Goal: Transaction & Acquisition: Purchase product/service

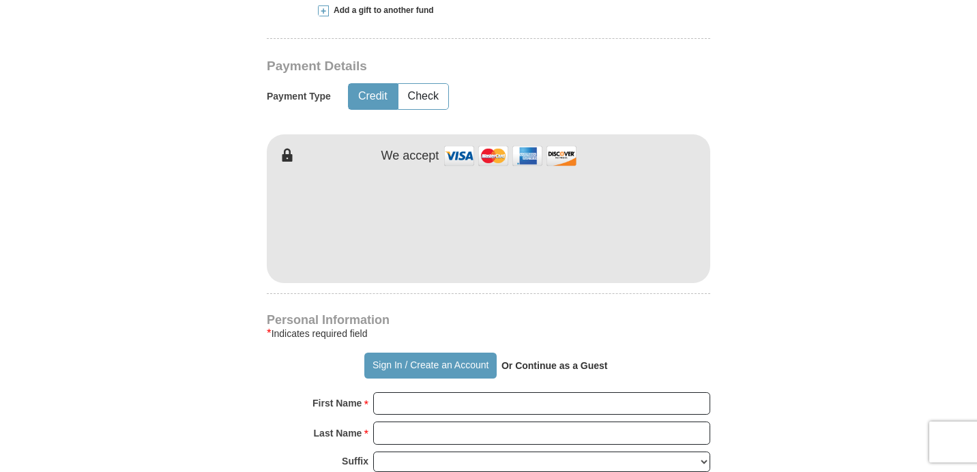
scroll to position [636, 0]
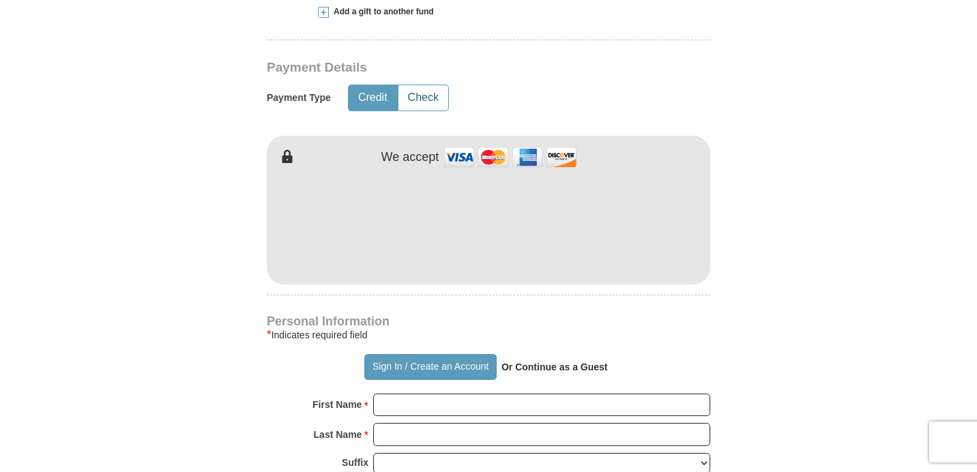
click at [436, 100] on button "Check" at bounding box center [423, 97] width 50 height 25
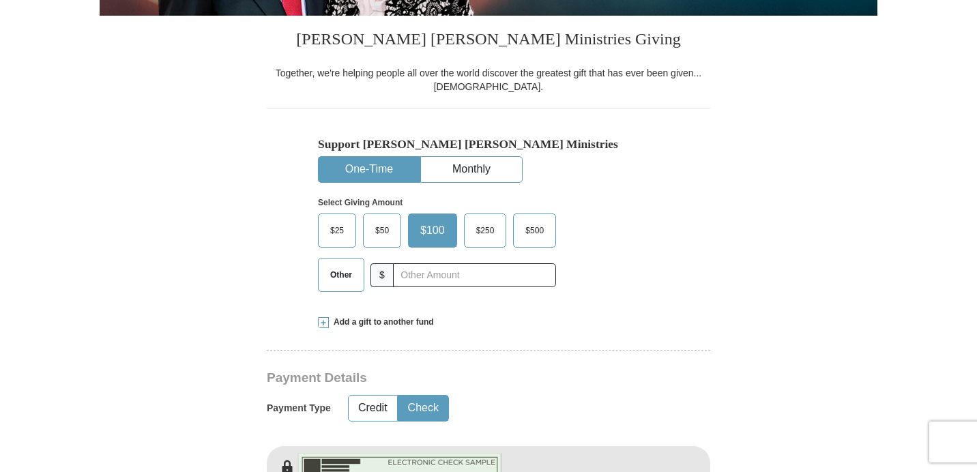
scroll to position [327, 0]
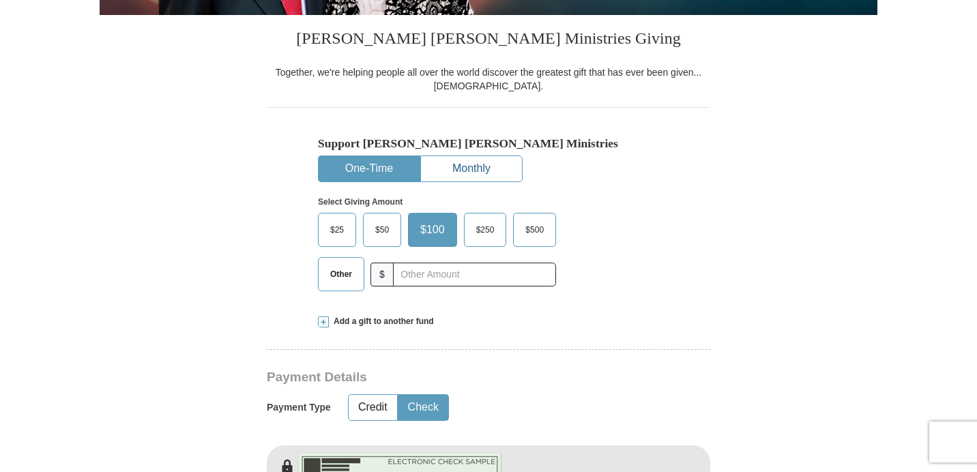
click at [466, 168] on button "Monthly" at bounding box center [471, 168] width 101 height 25
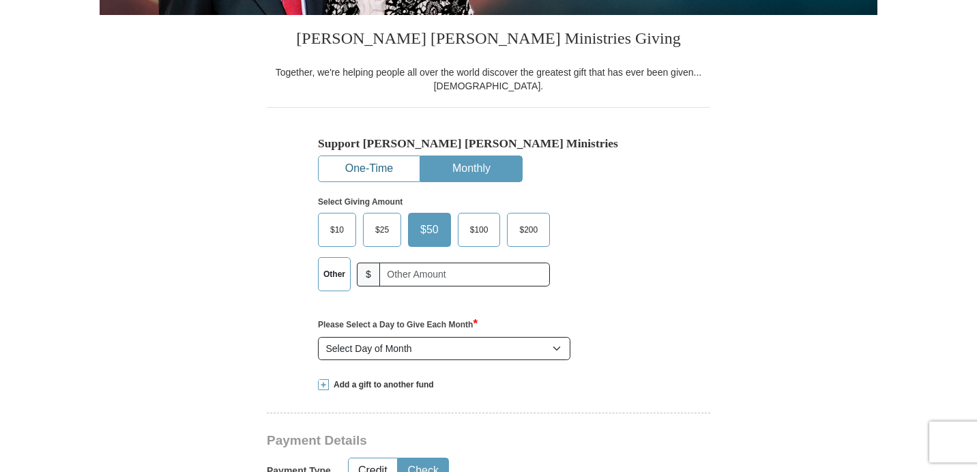
click at [398, 166] on button "One-Time" at bounding box center [369, 168] width 101 height 25
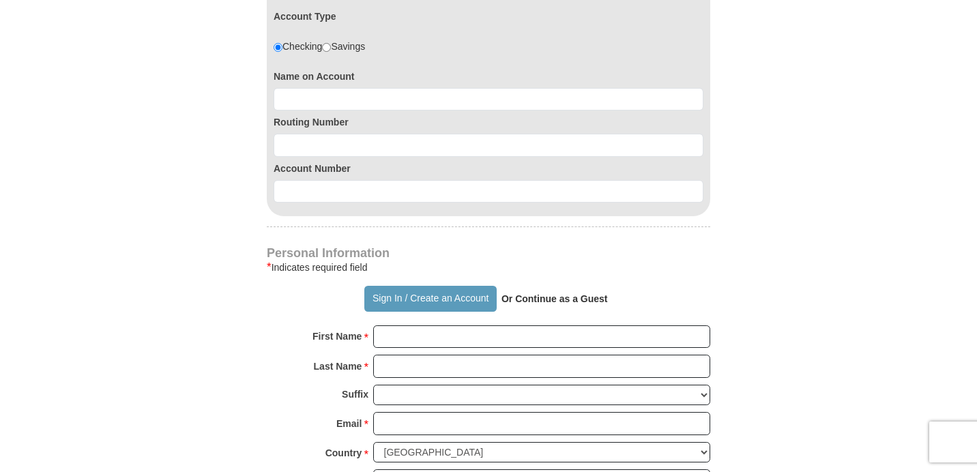
scroll to position [874, 0]
click at [398, 165] on label "Account Number" at bounding box center [489, 168] width 430 height 14
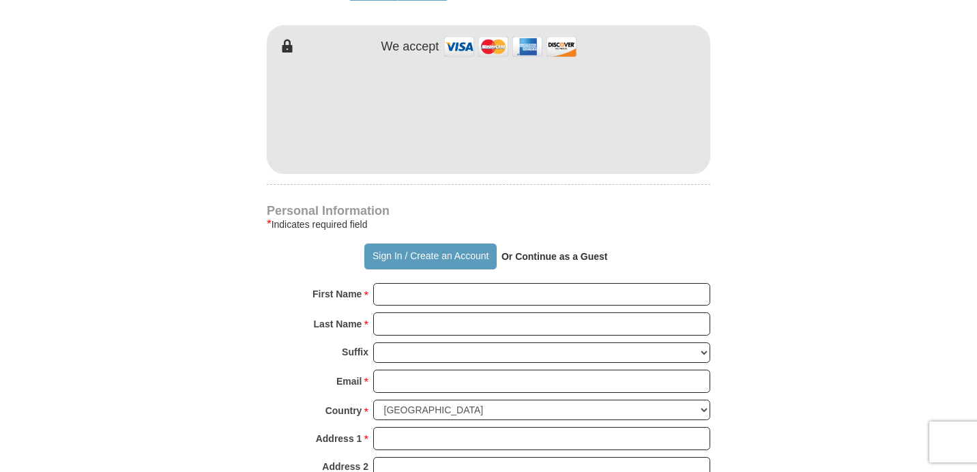
scroll to position [748, 0]
click at [445, 254] on button "Sign In / Create an Account" at bounding box center [430, 256] width 132 height 26
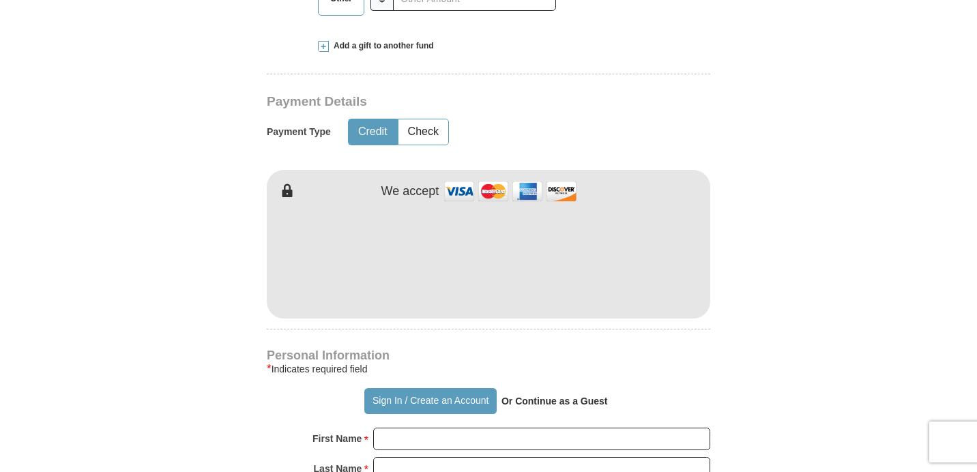
scroll to position [604, 0]
click at [207, 342] on form "Already have an account? Sign in for faster giving. Don't have an account? Crea…" at bounding box center [489, 287] width 778 height 1673
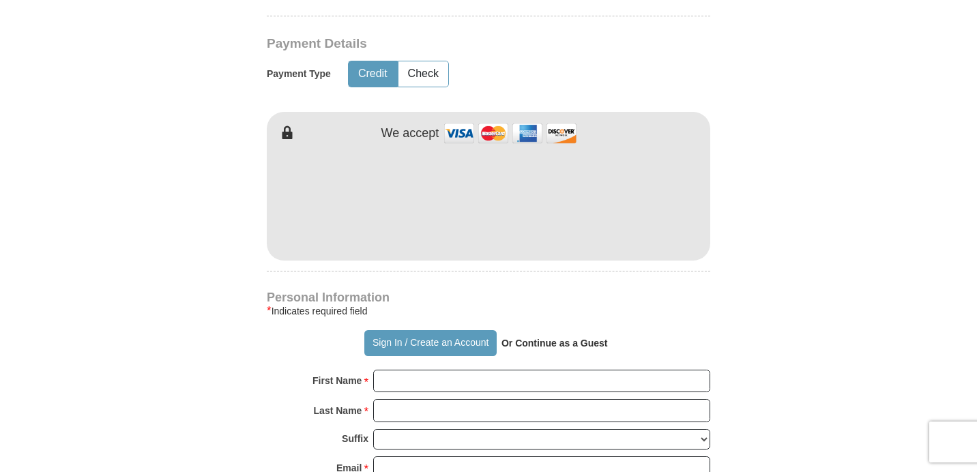
scroll to position [653, 0]
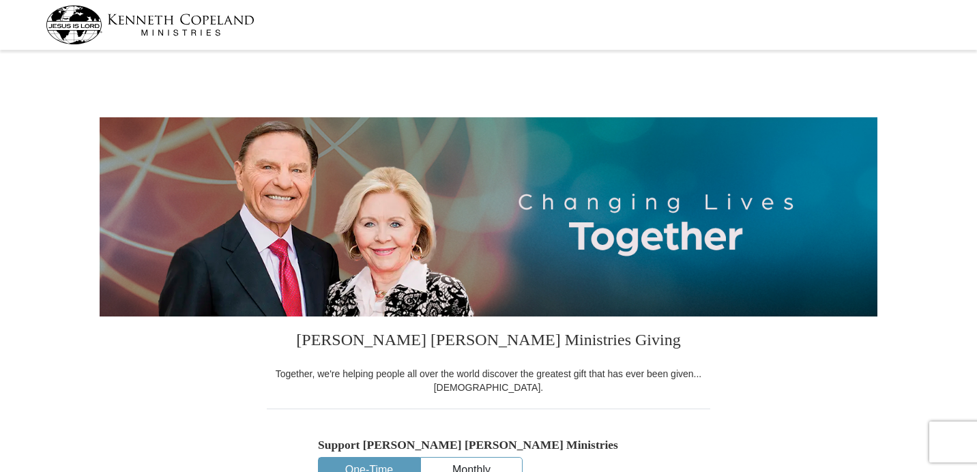
select select "MS"
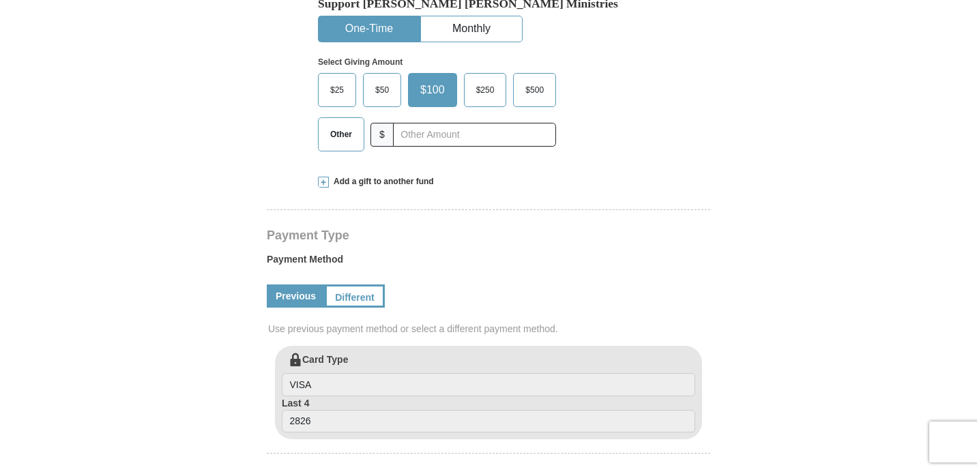
scroll to position [445, 0]
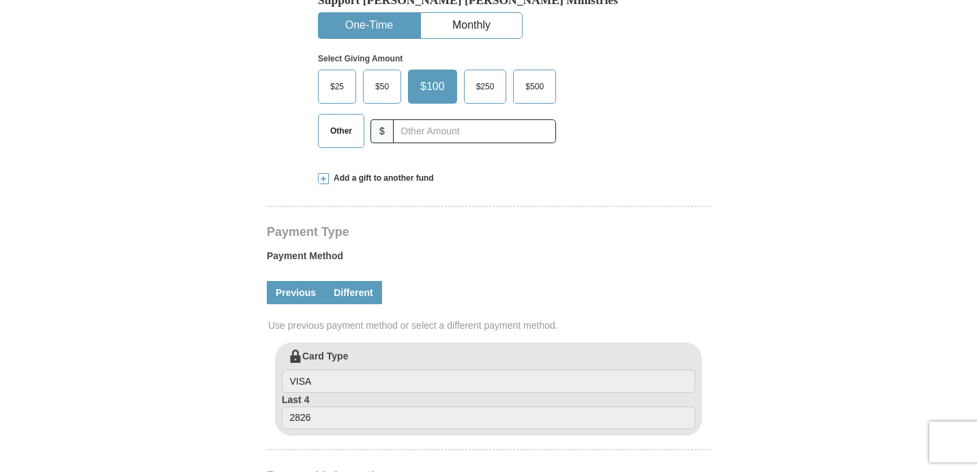
click at [355, 281] on link "Different" at bounding box center [353, 292] width 57 height 23
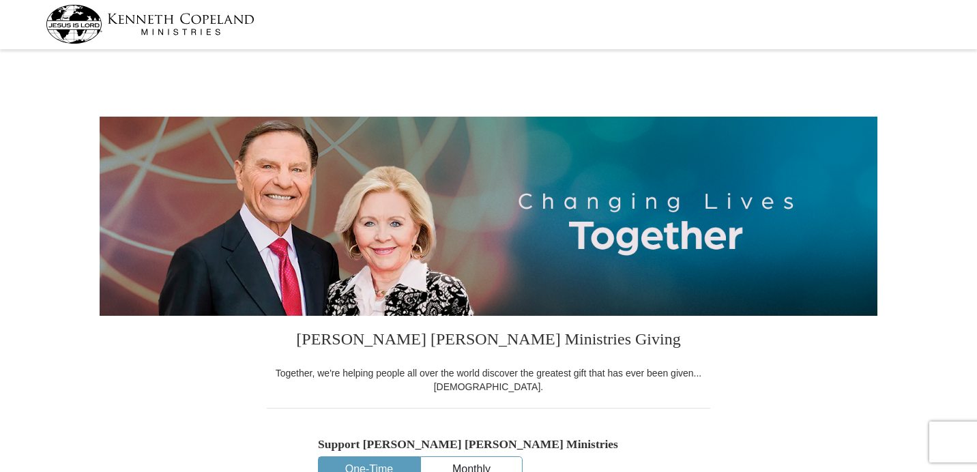
scroll to position [0, 0]
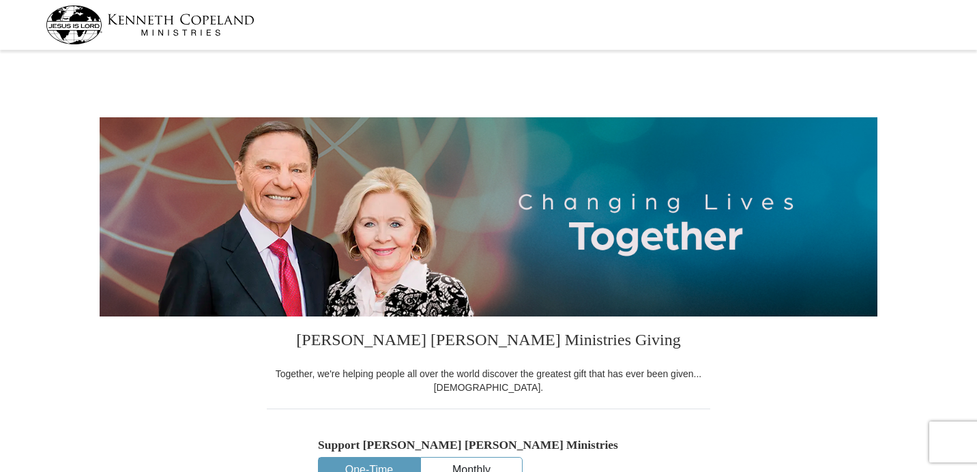
select select "MS"
click at [595, 256] on img at bounding box center [489, 216] width 778 height 199
